Goal: Task Accomplishment & Management: Manage account settings

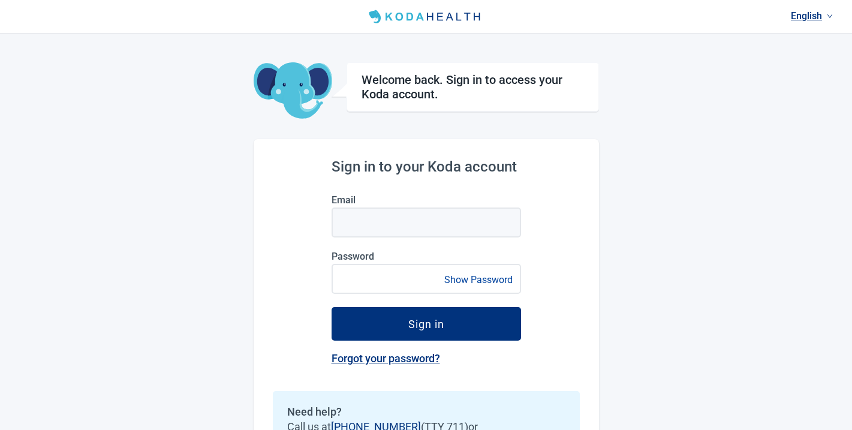
click at [804, 16] on link "English" at bounding box center [812, 16] width 52 height 20
click at [806, 67] on span "Español" at bounding box center [811, 64] width 37 height 13
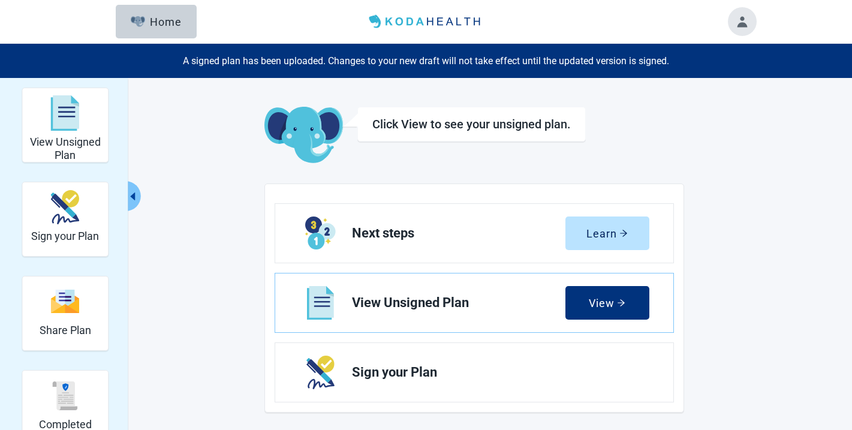
scroll to position [11, 0]
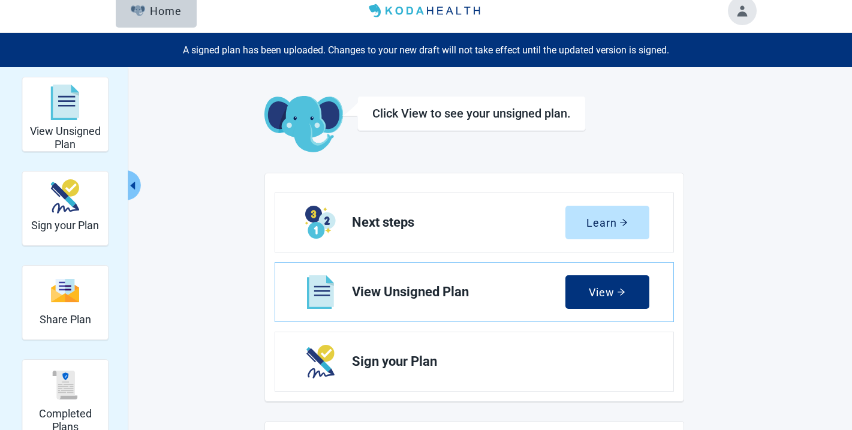
click at [737, 13] on button "Toggle account menu" at bounding box center [742, 10] width 29 height 29
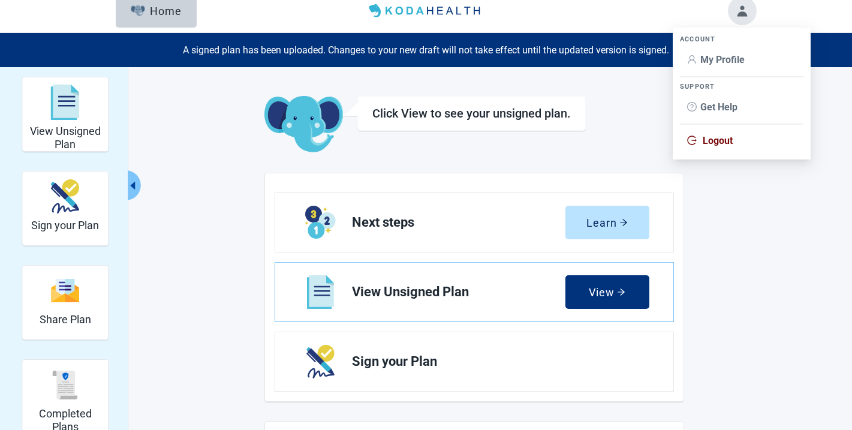
click at [712, 138] on span "Logout" at bounding box center [718, 140] width 30 height 11
